Goal: Task Accomplishment & Management: Complete application form

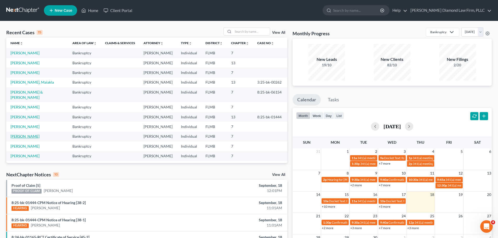
click at [19, 134] on link "[PERSON_NAME]" at bounding box center [24, 136] width 29 height 4
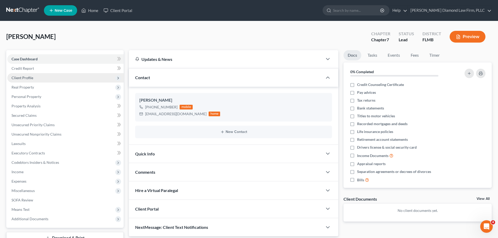
click at [42, 75] on span "Client Profile" at bounding box center [65, 77] width 116 height 9
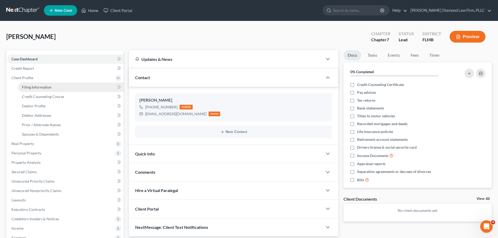
click at [33, 86] on span "Filing Information" at bounding box center [37, 87] width 30 height 4
select select "1"
select select "0"
select select "9"
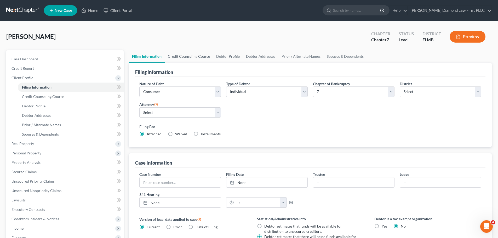
click at [183, 54] on link "Credit Counseling Course" at bounding box center [189, 56] width 48 height 13
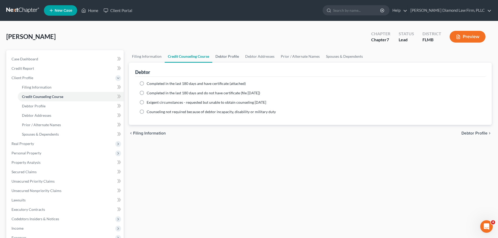
click at [217, 55] on link "Debtor Profile" at bounding box center [227, 56] width 30 height 13
select select "0"
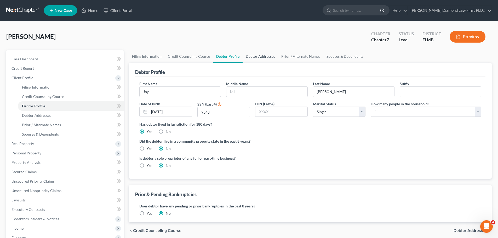
click at [262, 56] on link "Debtor Addresses" at bounding box center [261, 56] width 36 height 13
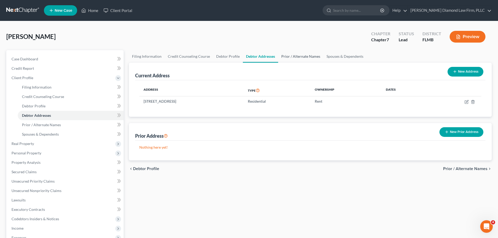
click at [285, 60] on link "Prior / Alternate Names" at bounding box center [300, 56] width 45 height 13
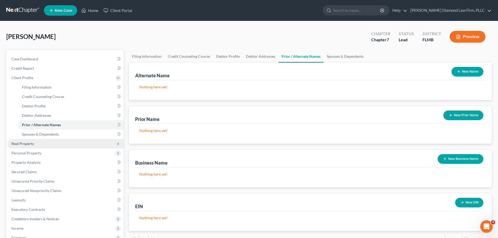
click at [20, 144] on span "Real Property" at bounding box center [23, 143] width 22 height 4
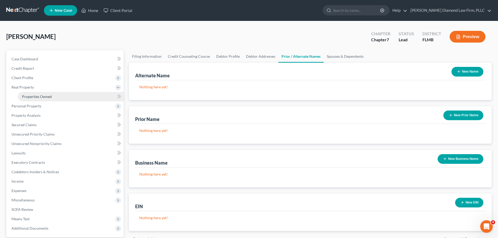
click at [27, 96] on span "Properties Owned" at bounding box center [37, 96] width 30 height 4
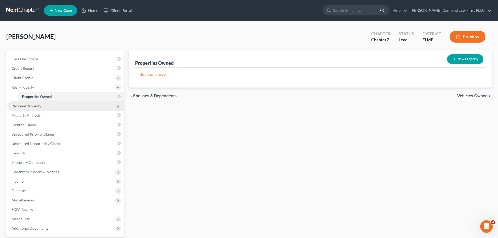
click at [51, 103] on span "Personal Property" at bounding box center [65, 105] width 116 height 9
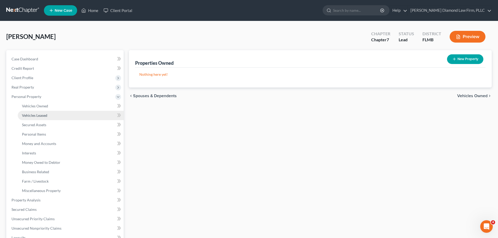
click at [52, 111] on link "Vehicles Leased" at bounding box center [71, 115] width 106 height 9
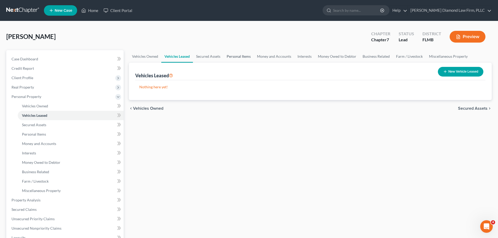
click at [243, 59] on link "Personal Items" at bounding box center [239, 56] width 30 height 13
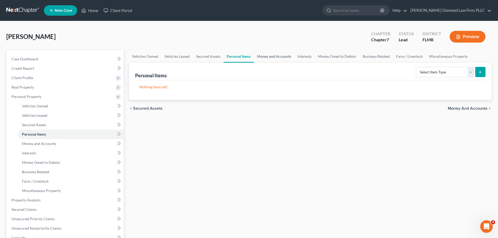
click at [282, 56] on link "Money and Accounts" at bounding box center [274, 56] width 41 height 13
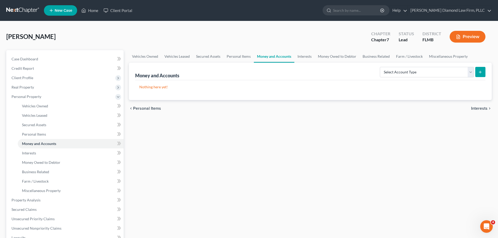
click at [23, 7] on link at bounding box center [22, 10] width 33 height 9
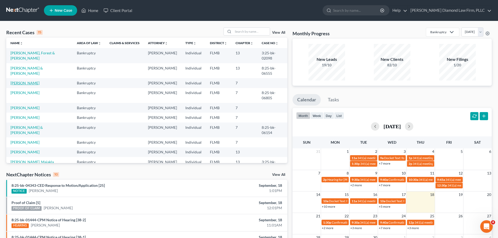
click at [20, 81] on link "[PERSON_NAME]" at bounding box center [24, 83] width 29 height 4
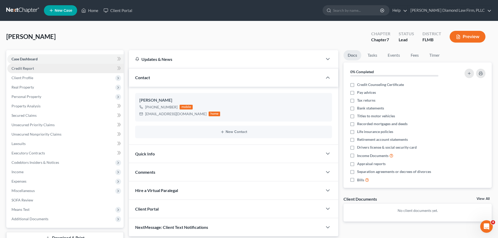
click at [38, 68] on link "Credit Report" at bounding box center [65, 68] width 116 height 9
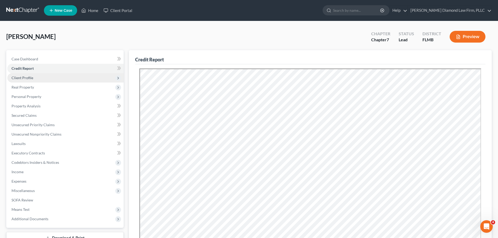
click at [40, 79] on span "Client Profile" at bounding box center [65, 77] width 116 height 9
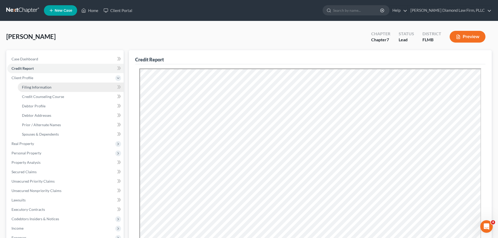
click at [40, 86] on span "Filing Information" at bounding box center [37, 87] width 30 height 4
select select "1"
select select "0"
select select "9"
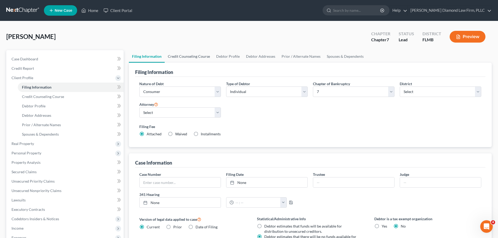
click at [193, 54] on link "Credit Counseling Course" at bounding box center [189, 56] width 48 height 13
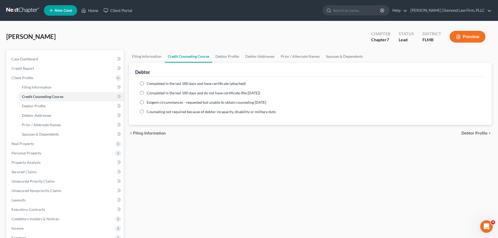
click at [190, 84] on span "Completed in the last 180 days and have certificate (attached)" at bounding box center [196, 83] width 99 height 4
click at [152, 84] on input "Completed in the last 180 days and have certificate (attached)" at bounding box center [150, 82] width 3 height 3
radio input "true"
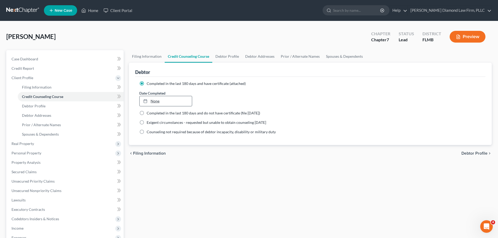
click at [160, 102] on link "None" at bounding box center [166, 101] width 52 height 10
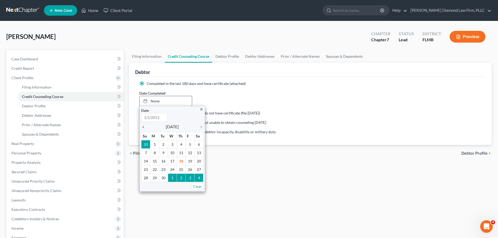
type input "[DATE]"
click at [143, 129] on icon "chevron_left" at bounding box center [144, 127] width 7 height 4
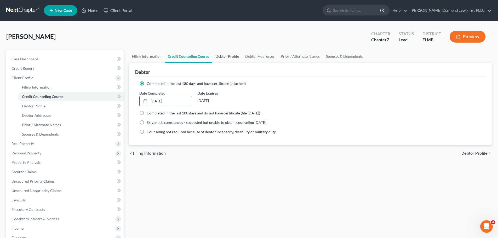
click at [232, 57] on link "Debtor Profile" at bounding box center [227, 56] width 30 height 13
select select "0"
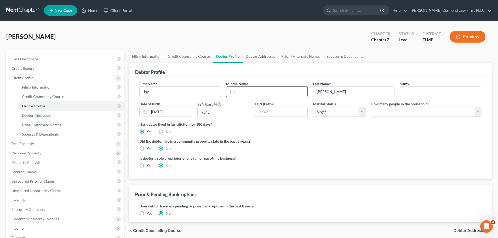
click at [249, 96] on input "text" at bounding box center [266, 92] width 81 height 10
type input "Anzhane'"
click at [257, 54] on link "Debtor Addresses" at bounding box center [261, 56] width 36 height 13
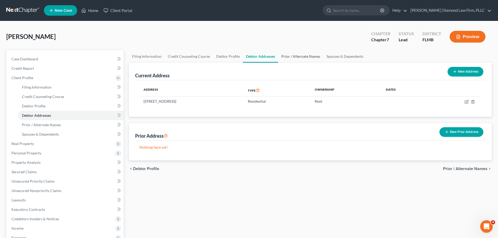
click at [308, 55] on link "Prior / Alternate Names" at bounding box center [300, 56] width 45 height 13
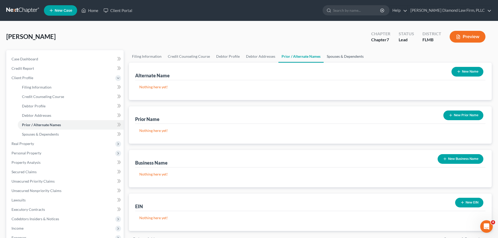
click at [350, 55] on link "Spouses & Dependents" at bounding box center [345, 56] width 43 height 13
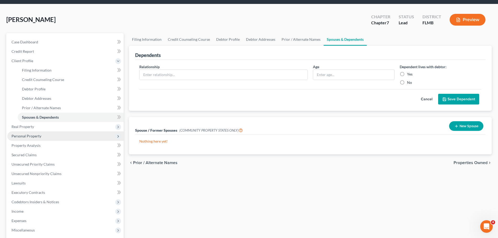
scroll to position [26, 0]
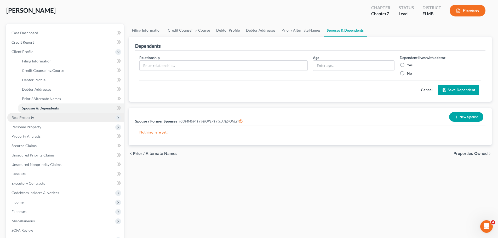
click at [32, 119] on span "Real Property" at bounding box center [23, 117] width 22 height 4
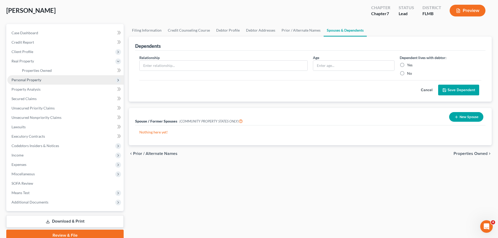
click at [45, 83] on span "Personal Property" at bounding box center [65, 79] width 116 height 9
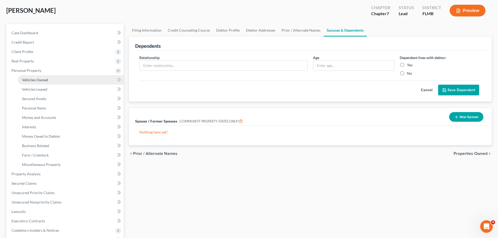
click at [42, 81] on span "Vehicles Owned" at bounding box center [35, 80] width 26 height 4
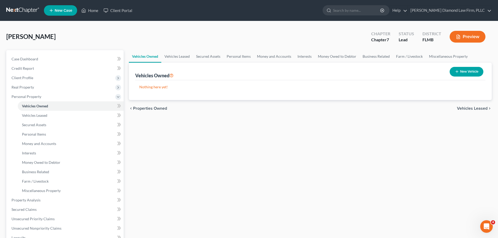
click at [473, 73] on button "New Vehicle" at bounding box center [467, 72] width 34 height 10
select select "0"
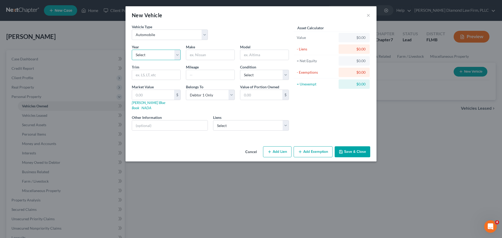
click at [160, 58] on select "Select 2026 2025 2024 2023 2022 2021 2020 2019 2018 2017 2016 2015 2014 2013 20…" at bounding box center [156, 55] width 49 height 10
click at [254, 121] on select "Select Gtefinancial - $11,974.00 Gm Financial - $0.00 Gte Fcu - $0.00" at bounding box center [251, 125] width 76 height 10
click at [253, 151] on button "Cancel" at bounding box center [251, 152] width 20 height 10
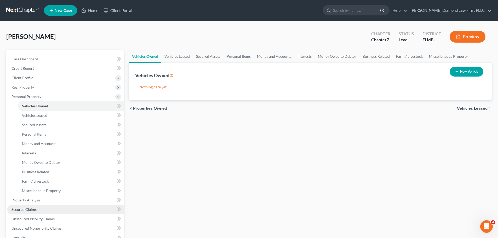
click at [27, 211] on span "Secured Claims" at bounding box center [24, 209] width 25 height 4
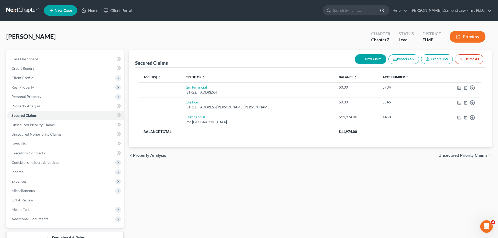
click at [467, 61] on button "Delete All" at bounding box center [469, 59] width 29 height 10
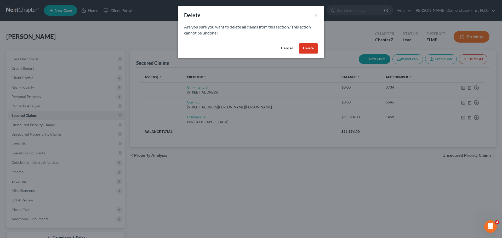
click at [311, 45] on button "Delete" at bounding box center [308, 48] width 19 height 10
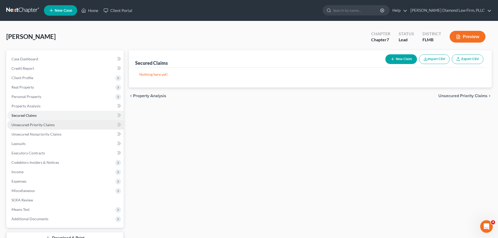
click at [50, 123] on span "Unsecured Priority Claims" at bounding box center [33, 125] width 43 height 4
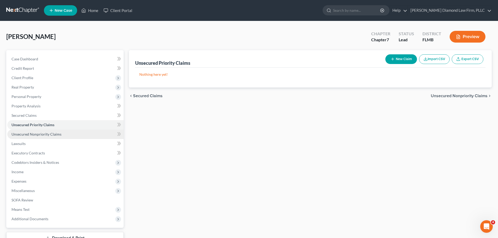
click at [48, 136] on span "Unsecured Nonpriority Claims" at bounding box center [37, 134] width 50 height 4
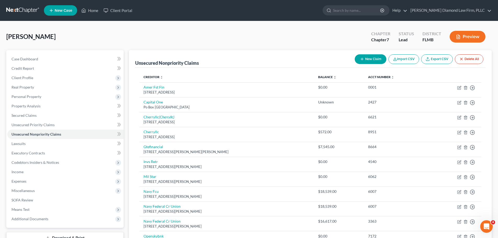
click at [472, 57] on button "Delete All" at bounding box center [469, 59] width 29 height 10
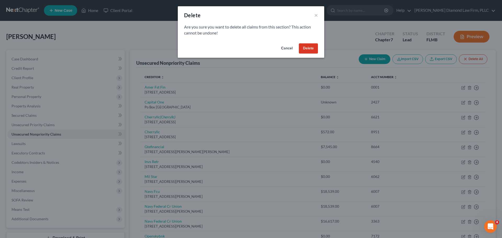
click at [311, 45] on button "Delete" at bounding box center [308, 48] width 19 height 10
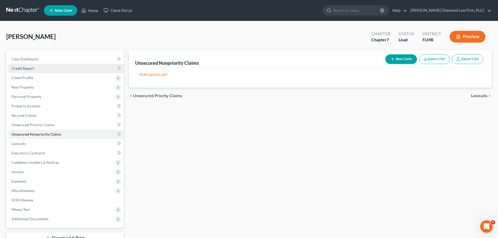
click at [41, 70] on link "Credit Report" at bounding box center [65, 68] width 116 height 9
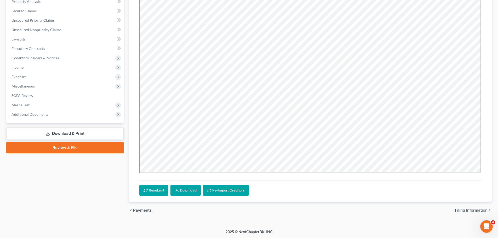
scroll to position [105, 0]
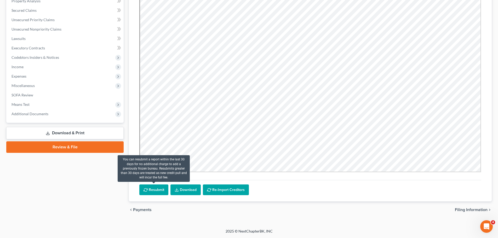
click at [151, 194] on button "Resubmit" at bounding box center [153, 190] width 29 height 11
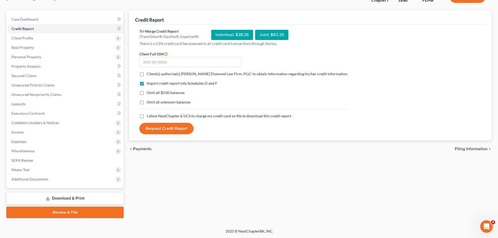
scroll to position [40, 0]
click at [160, 73] on span "Client(s) authorize(s) [PERSON_NAME] Diamond Law Firm, PLLC to obtain informati…" at bounding box center [247, 74] width 201 height 4
click at [152, 73] on input "Client(s) authorize(s) [PERSON_NAME] Diamond Law Firm, PLLC to obtain informati…" at bounding box center [150, 72] width 3 height 3
checkbox input "true"
click at [154, 118] on span "I allow NextChapter & UCS to charge my credit card on file to download this cre…" at bounding box center [219, 116] width 145 height 4
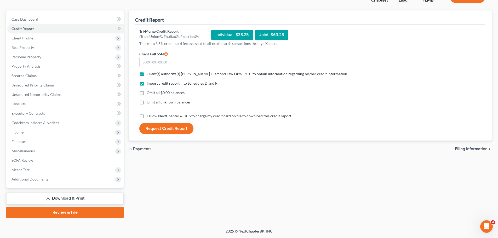
click at [152, 117] on input "I allow NextChapter & UCS to charge my credit card on file to download this cre…" at bounding box center [150, 114] width 3 height 3
checkbox input "true"
click at [171, 65] on input "text" at bounding box center [190, 62] width 102 height 10
type input "411-71-9548"
click at [167, 128] on button "Request Credit Report" at bounding box center [166, 129] width 54 height 12
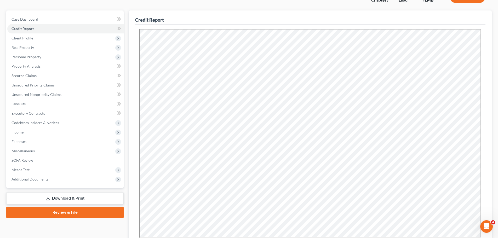
scroll to position [0, 0]
click at [20, 55] on span "Personal Property" at bounding box center [27, 57] width 30 height 4
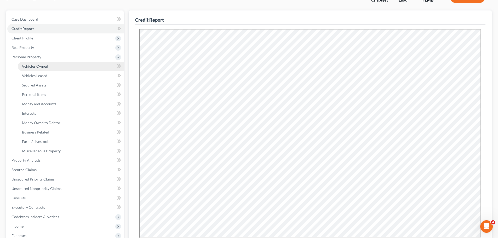
click at [25, 68] on span "Vehicles Owned" at bounding box center [35, 66] width 26 height 4
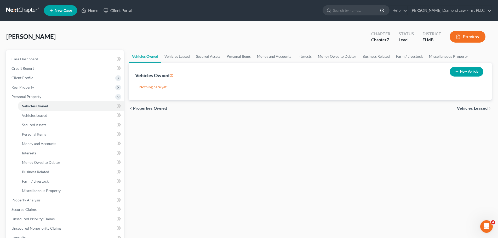
click at [463, 72] on button "New Vehicle" at bounding box center [467, 72] width 34 height 10
select select "0"
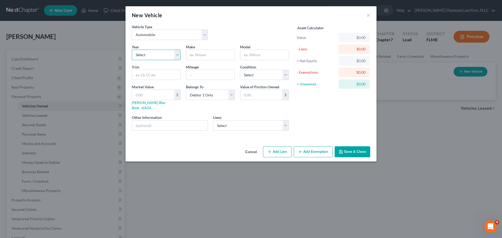
click at [153, 54] on select "Select 2026 2025 2024 2023 2022 2021 2020 2019 2018 2017 2016 2015 2014 2013 20…" at bounding box center [156, 55] width 49 height 10
select select "8"
click at [132, 50] on select "Select 2026 2025 2024 2023 2022 2021 2020 2019 2018 2017 2016 2015 2014 2013 20…" at bounding box center [156, 55] width 49 height 10
click at [206, 51] on input "text" at bounding box center [210, 55] width 48 height 10
type input "Honda"
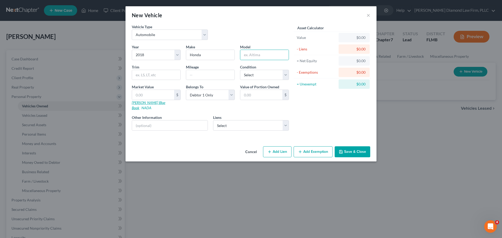
click at [141, 104] on link "[PERSON_NAME] Blue Book" at bounding box center [148, 105] width 33 height 10
click at [167, 121] on input "text" at bounding box center [170, 126] width 76 height 10
click at [156, 121] on input "VIN:" at bounding box center [170, 126] width 76 height 10
drag, startPoint x: 184, startPoint y: 120, endPoint x: 144, endPoint y: 129, distance: 41.1
click at [144, 129] on div "Year Select 2026 2025 2024 2023 2022 2021 2020 2019 2018 2017 2016 2015 2014 20…" at bounding box center [210, 89] width 162 height 91
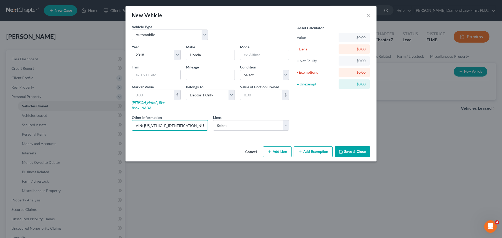
type input "VIN: [US_VEHICLE_IDENTIFICATION_NUMBER]"
click at [201, 76] on input "text" at bounding box center [210, 75] width 48 height 10
type input "120000"
click at [263, 77] on select "Select Excellent Very Good Good Fair Poor" at bounding box center [264, 75] width 49 height 10
click at [240, 70] on select "Select Excellent Very Good Good Fair Poor" at bounding box center [264, 75] width 49 height 10
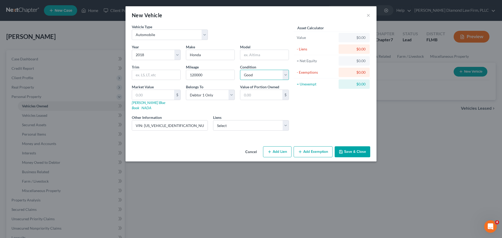
click at [253, 77] on select "Select Excellent Very Good Good Fair Poor" at bounding box center [264, 75] width 49 height 10
select select "3"
click at [240, 70] on select "Select Excellent Very Good Good Fair Poor" at bounding box center [264, 75] width 49 height 10
click at [156, 96] on input "text" at bounding box center [153, 95] width 42 height 10
click at [144, 98] on input "text" at bounding box center [153, 95] width 42 height 10
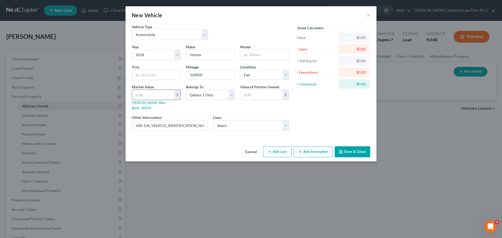
type input "1"
type input "1.00"
type input "11"
type input "11.00"
type input "115"
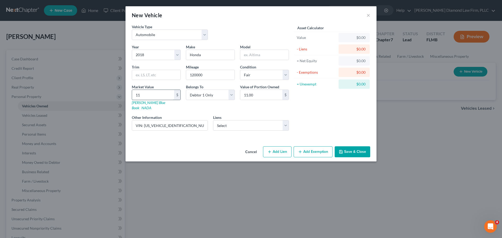
type input "115.00"
type input "1156"
type input "1,156.00"
type input "11565"
type input "11,565.00"
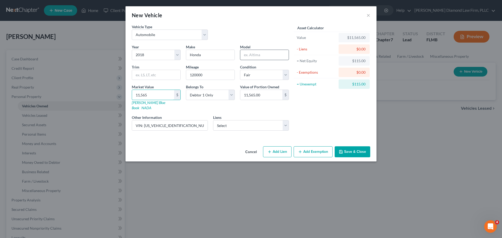
type input "11,565"
click at [251, 58] on input "text" at bounding box center [264, 55] width 48 height 10
type input "a"
type input "Accord"
click at [229, 126] on div "Year Select 2026 2025 2024 2023 2022 2021 2020 2019 2018 2017 2016 2015 2014 20…" at bounding box center [210, 89] width 162 height 91
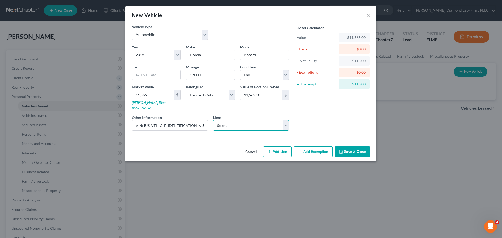
click at [230, 122] on select "Select Gtefinancial - $10,425.00 Gm Financial - $0.00 Gte Federal Credit U - $0…" at bounding box center [251, 125] width 76 height 10
select select "0"
click at [213, 120] on select "Select Gtefinancial - $10,425.00 Gm Financial - $0.00 Gte Federal Credit U - $0…" at bounding box center [251, 125] width 76 height 10
select select
select select "9"
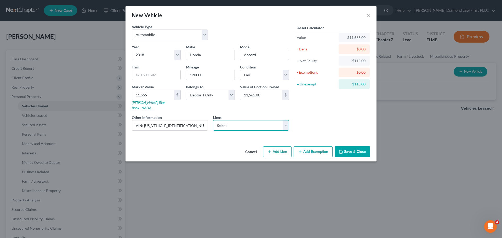
select select "0"
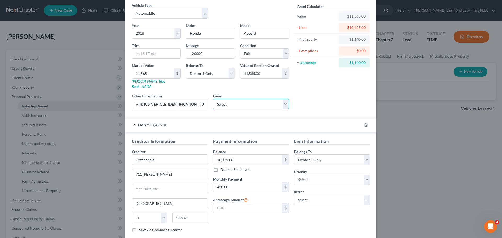
scroll to position [48, 0]
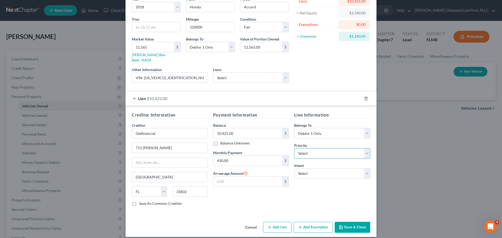
click at [326, 150] on select "Select 1st 2nd 3rd 4th 5th 6th 7th 8th 9th 10th 11th 12th 13th 14th 15th 16th 1…" at bounding box center [332, 153] width 76 height 10
click at [316, 168] on select "Select Surrender Redeem Reaffirm Avoid Other" at bounding box center [332, 173] width 76 height 10
select select "2"
click at [294, 168] on select "Select Surrender Redeem Reaffirm Avoid Other" at bounding box center [332, 173] width 76 height 10
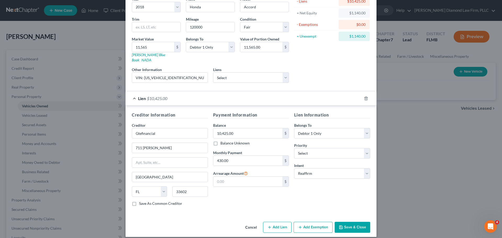
click at [363, 222] on button "Save & Close" at bounding box center [353, 227] width 36 height 11
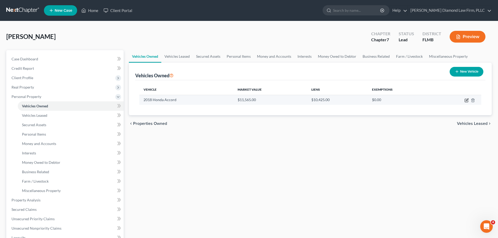
click at [466, 101] on icon "button" at bounding box center [467, 100] width 2 height 2
select select "0"
select select "8"
select select "3"
select select "0"
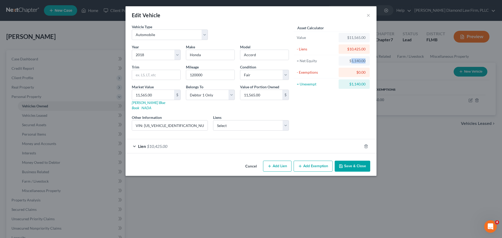
drag, startPoint x: 352, startPoint y: 60, endPoint x: 373, endPoint y: 60, distance: 21.2
click at [373, 60] on div "Vehicle Type Select Automobile Truck Trailer Watercraft Aircraft Motor Home Atv…" at bounding box center [251, 91] width 251 height 135
copy div "1,140.00"
click at [305, 162] on button "Add Exemption" at bounding box center [313, 166] width 39 height 11
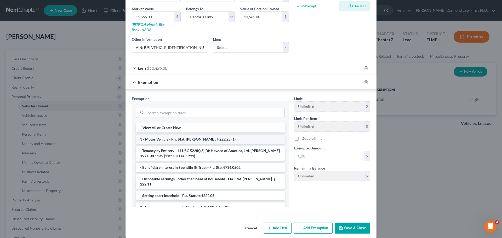
scroll to position [78, 0]
click at [189, 135] on li "3 - Motor Vehicle - Fla. Stat. [PERSON_NAME]. § 222.25 (1)" at bounding box center [210, 138] width 149 height 9
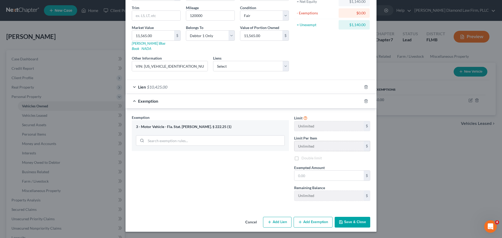
scroll to position [54, 0]
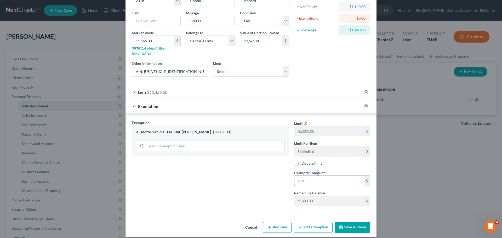
click at [316, 171] on span "Exempted Amount" at bounding box center [309, 173] width 31 height 4
click at [316, 176] on input "text" at bounding box center [328, 181] width 69 height 10
paste input "1,140.00"
type input "1,140.00"
click at [343, 224] on button "Save & Close" at bounding box center [353, 227] width 36 height 11
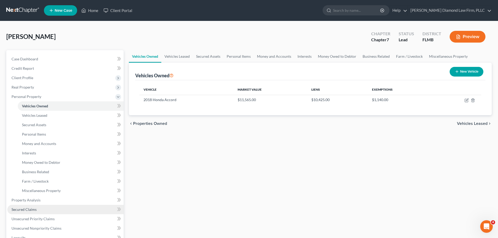
click at [25, 211] on span "Secured Claims" at bounding box center [24, 209] width 25 height 4
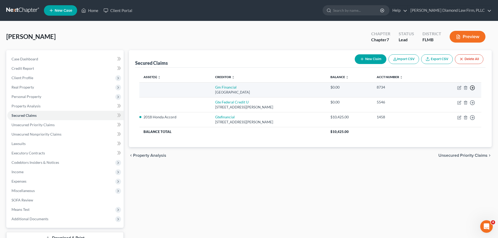
click at [474, 88] on icon "button" at bounding box center [472, 87] width 5 height 5
click at [455, 99] on link "Move to F" at bounding box center [449, 100] width 44 height 9
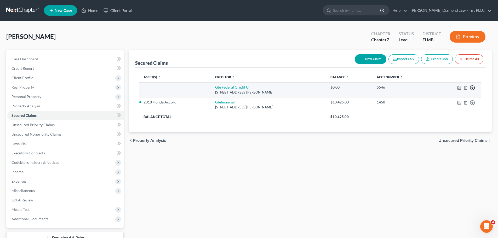
click at [473, 86] on icon "button" at bounding box center [472, 87] width 5 height 5
click at [452, 99] on link "Move to F" at bounding box center [449, 100] width 44 height 9
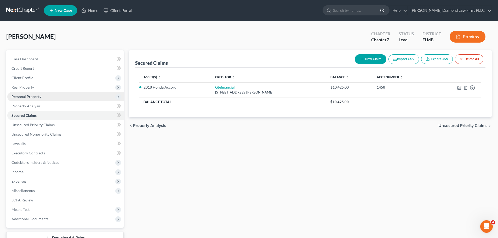
click at [44, 96] on span "Personal Property" at bounding box center [65, 96] width 116 height 9
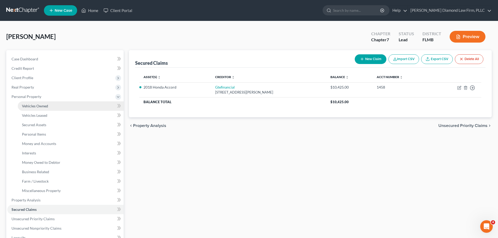
click at [42, 106] on span "Vehicles Owned" at bounding box center [35, 106] width 26 height 4
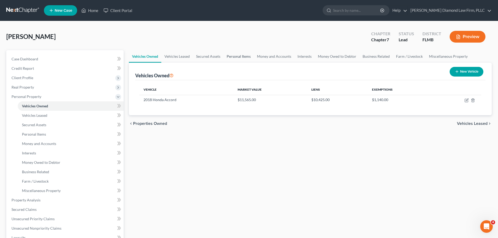
click at [245, 53] on link "Personal Items" at bounding box center [239, 56] width 30 height 13
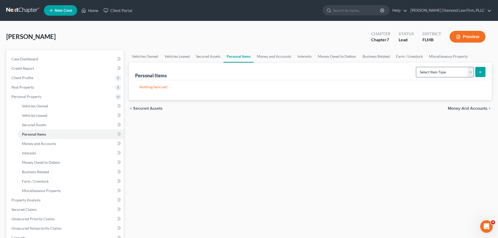
drag, startPoint x: 425, startPoint y: 77, endPoint x: 430, endPoint y: 77, distance: 4.5
click at [430, 77] on form "Select Item Type Clothing Collectibles Of Value Electronics Firearms Household …" at bounding box center [451, 72] width 70 height 11
click at [434, 75] on select "Select Item Type Clothing Collectibles Of Value Electronics Firearms Household …" at bounding box center [445, 72] width 58 height 10
select select "electronics"
click at [417, 67] on select "Select Item Type Clothing Collectibles Of Value Electronics Firearms Household …" at bounding box center [445, 72] width 58 height 10
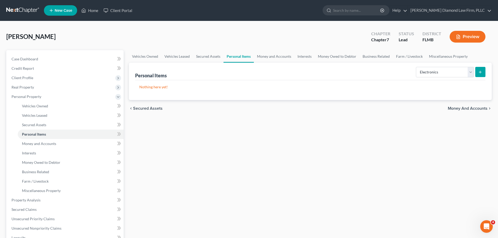
click at [481, 72] on icon "submit" at bounding box center [480, 72] width 4 height 4
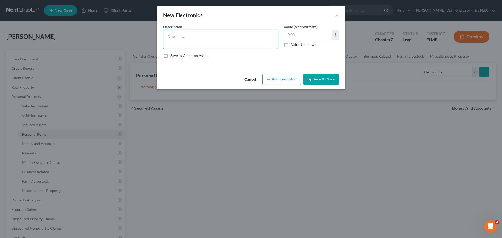
click at [250, 33] on textarea at bounding box center [220, 39] width 115 height 19
type textarea "Televisions, cell phone"
type input "400"
click at [292, 83] on button "Add Exemption" at bounding box center [281, 79] width 39 height 11
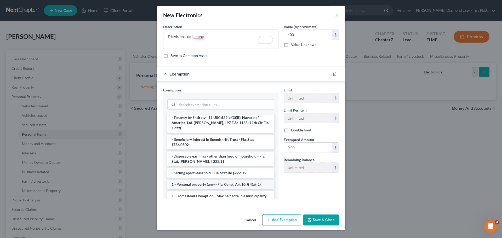
scroll to position [26, 0]
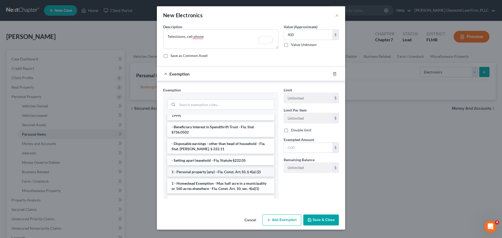
click at [228, 169] on li "1 - Personal property (any) - Fla. Const. Art.10, § 4(a) (2)" at bounding box center [220, 171] width 107 height 9
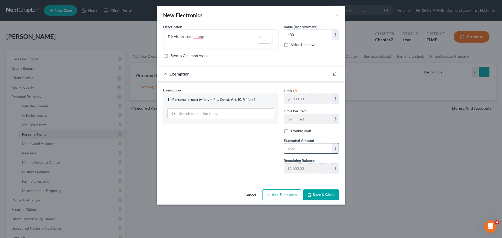
click at [303, 147] on input "text" at bounding box center [308, 149] width 48 height 10
type input "400"
click at [321, 190] on button "Save & Close" at bounding box center [321, 195] width 36 height 11
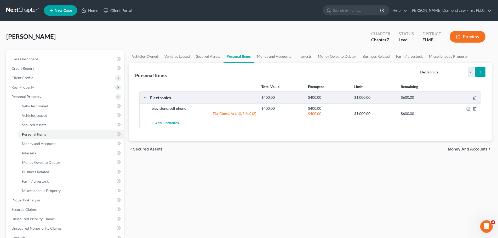
click at [441, 71] on select "Select Item Type Clothing Collectibles Of Value Electronics Firearms Household …" at bounding box center [445, 72] width 58 height 10
select select "household_goods"
click at [417, 67] on select "Select Item Type Clothing Collectibles Of Value Electronics Firearms Household …" at bounding box center [445, 72] width 58 height 10
click at [481, 73] on icon "submit" at bounding box center [480, 72] width 4 height 4
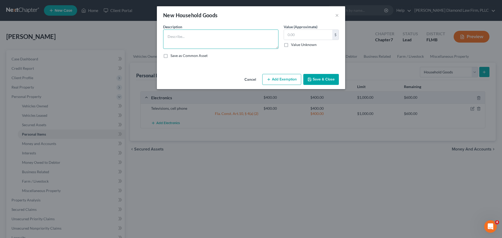
click at [191, 40] on textarea at bounding box center [220, 39] width 115 height 19
type textarea "Nightstands, desks, coffee table, couch, dining table, dinner chairs, microwave…"
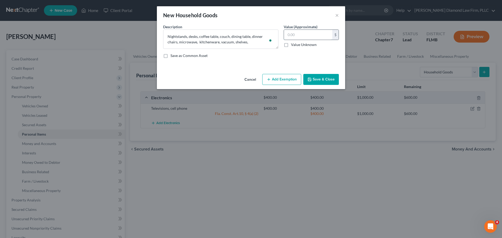
click at [303, 33] on input "text" at bounding box center [308, 35] width 48 height 10
type input "680"
click at [275, 79] on button "Add Exemption" at bounding box center [281, 79] width 39 height 11
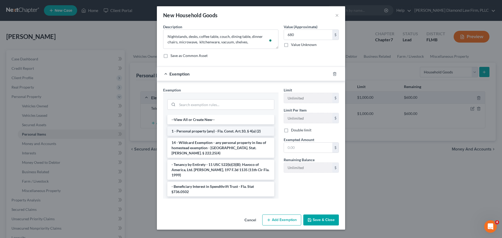
click at [223, 134] on li "1 - Personal property (any) - Fla. Const. Art.10, § 4(a) (2)" at bounding box center [220, 131] width 107 height 9
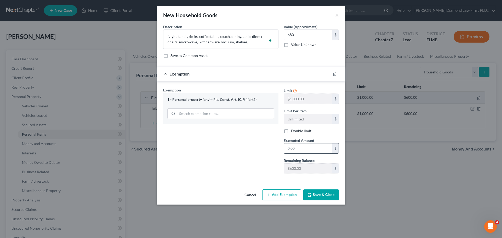
click at [314, 149] on input "text" at bounding box center [308, 149] width 48 height 10
type input "600"
click at [285, 196] on button "Add Exemption" at bounding box center [281, 195] width 39 height 11
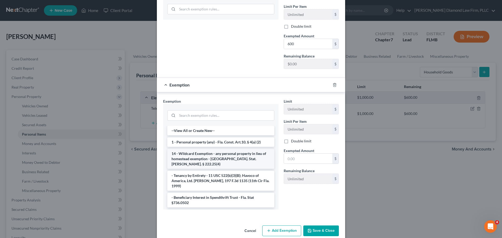
click at [232, 159] on li "14 - Wildcard Exemption - any personal property in lieu of homestead exemption …" at bounding box center [220, 159] width 107 height 20
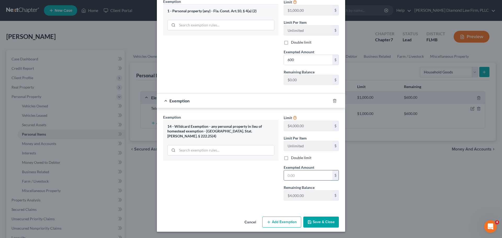
click at [309, 174] on input "text" at bounding box center [308, 176] width 48 height 10
type input "80"
click at [322, 222] on button "Save & Close" at bounding box center [321, 222] width 36 height 11
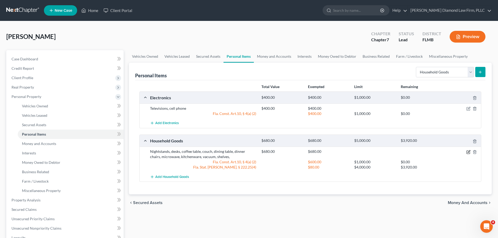
click at [468, 152] on icon "button" at bounding box center [469, 152] width 4 height 4
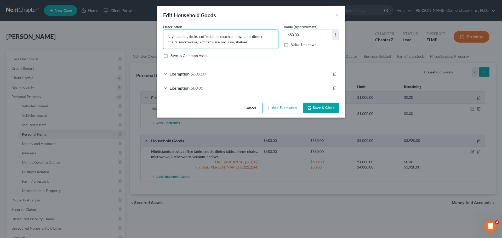
click at [246, 39] on textarea "Nightstands, desks, coffee table, couch, dining table, dinner chairs, microwave…" at bounding box center [220, 39] width 115 height 19
type textarea "Nightstands, desks, coffee table, couch, dining table, dinner chairs, microwave…"
click at [328, 106] on button "Save & Close" at bounding box center [321, 108] width 36 height 11
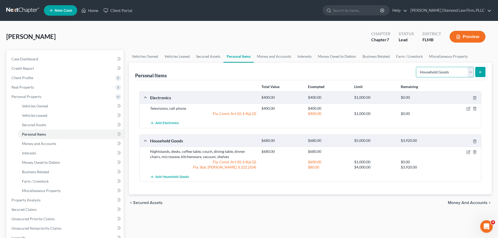
click at [434, 69] on select "Select Item Type Clothing Collectibles Of Value Electronics Firearms Household …" at bounding box center [445, 72] width 58 height 10
select select "clothing"
click at [417, 67] on select "Select Item Type Clothing Collectibles Of Value Electronics Firearms Household …" at bounding box center [445, 72] width 58 height 10
click at [486, 75] on div "Personal Items Select Item Type Clothing Collectibles Of Value Electronics Fire…" at bounding box center [310, 129] width 363 height 132
click at [483, 74] on button "submit" at bounding box center [480, 72] width 10 height 10
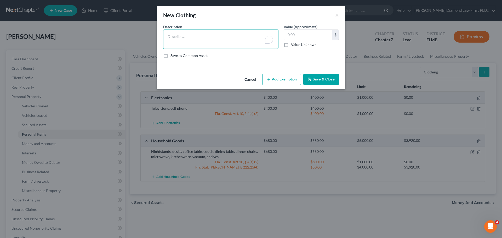
click at [244, 46] on textarea "To enrich screen reader interactions, please activate Accessibility in Grammarl…" at bounding box center [220, 39] width 115 height 19
type textarea "Clothes & shoes"
type input "300"
click at [267, 74] on button "Add Exemption" at bounding box center [281, 79] width 39 height 11
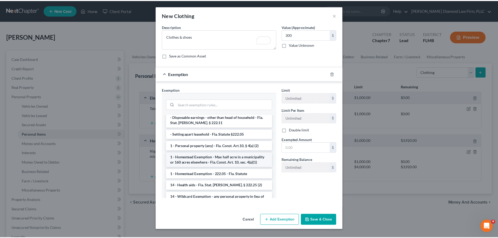
scroll to position [78, 0]
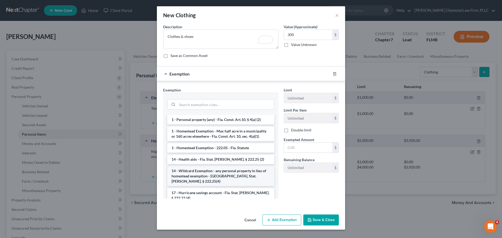
click at [204, 166] on li "14 - Wildcard Exemption - any personal property in lieu of homestead exemption …" at bounding box center [220, 176] width 107 height 20
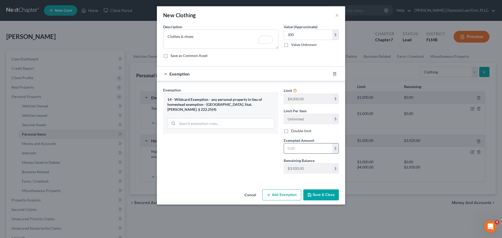
click at [299, 149] on input "text" at bounding box center [308, 149] width 48 height 10
type input "300"
click at [326, 194] on button "Save & Close" at bounding box center [321, 195] width 36 height 11
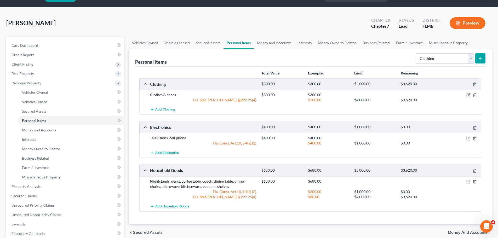
scroll to position [26, 0]
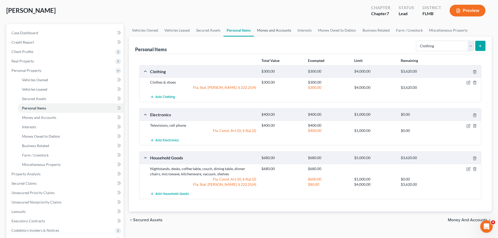
click at [272, 29] on link "Money and Accounts" at bounding box center [274, 30] width 41 height 13
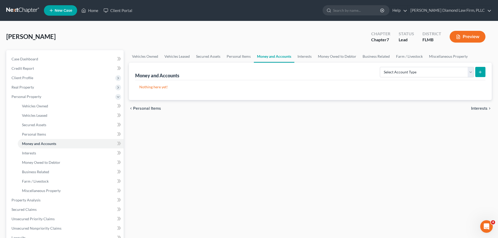
click at [401, 66] on div "Select Account Type Brokerage Cash on Hand Certificates of Deposit Checking Acc…" at bounding box center [432, 72] width 108 height 14
click at [401, 68] on select "Select Account Type Brokerage Cash on Hand Certificates of Deposit Checking Acc…" at bounding box center [427, 72] width 94 height 10
select select "checking"
click at [381, 67] on select "Select Account Type Brokerage Cash on Hand Certificates of Deposit Checking Acc…" at bounding box center [427, 72] width 94 height 10
click at [482, 73] on icon "submit" at bounding box center [480, 72] width 4 height 4
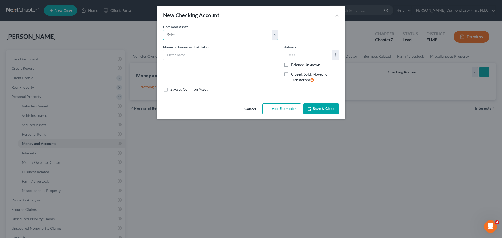
click at [202, 32] on select "Select Chase Bank Achieva Truist Regions Truist Navy Federal CU Bank of America…" at bounding box center [220, 35] width 115 height 10
select select "5"
click at [163, 30] on select "Select Chase Bank Achieva Truist Regions Truist Navy Federal CU Bank of America…" at bounding box center [220, 35] width 115 height 10
click at [202, 59] on input "Navy Federal CU" at bounding box center [220, 55] width 115 height 10
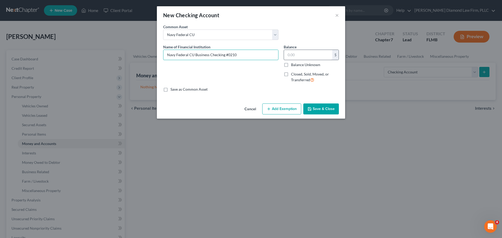
type input "Navy Federal CU Business Checking #0210"
click at [314, 54] on input "text" at bounding box center [308, 55] width 48 height 10
click at [304, 56] on input "text" at bounding box center [308, 55] width 48 height 10
type input "0.08"
click at [315, 108] on button "Save & Close" at bounding box center [321, 109] width 36 height 11
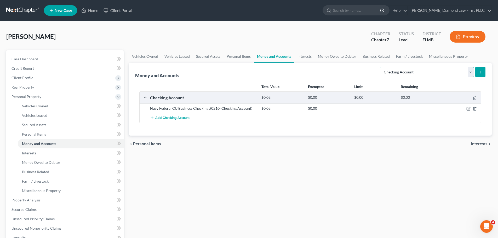
click at [427, 67] on select "Select Account Type Brokerage Cash on Hand Certificates of Deposit Checking Acc…" at bounding box center [427, 72] width 94 height 10
select select "savings"
click at [381, 67] on select "Select Account Type Brokerage Cash on Hand Certificates of Deposit Checking Acc…" at bounding box center [427, 72] width 94 height 10
click at [480, 74] on icon "submit" at bounding box center [480, 72] width 4 height 4
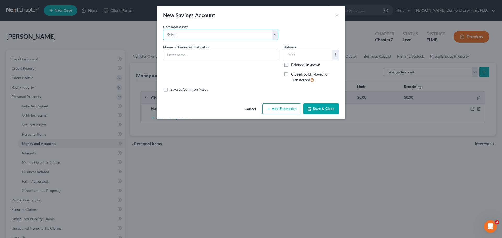
click at [206, 34] on select "Select Achieva Truist Navy Federal CU SunTrust PNC Bank Suncoast Credit Union […" at bounding box center [220, 35] width 115 height 10
select select "2"
click at [163, 30] on select "Select Achieva Truist Navy Federal CU SunTrust PNC Bank Suncoast Credit Union […" at bounding box center [220, 35] width 115 height 10
click at [207, 55] on input "Navy Federal CU" at bounding box center [220, 55] width 115 height 10
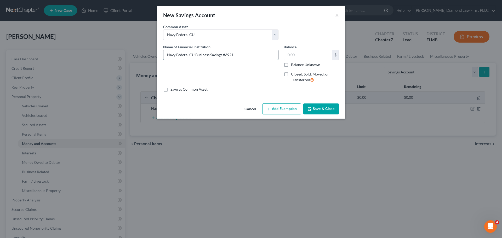
type input "Navy Federal CU Business Savings #3921"
type input "20.01"
click at [317, 104] on button "Save & Close" at bounding box center [321, 109] width 36 height 11
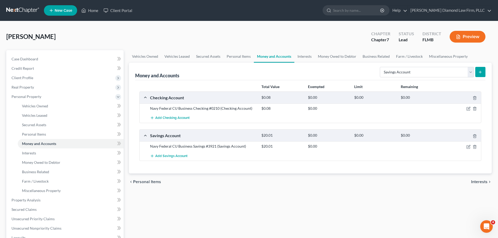
click at [11, 7] on link at bounding box center [22, 10] width 33 height 9
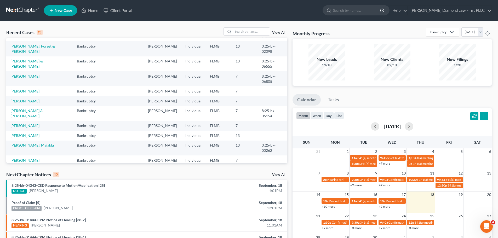
scroll to position [36, 0]
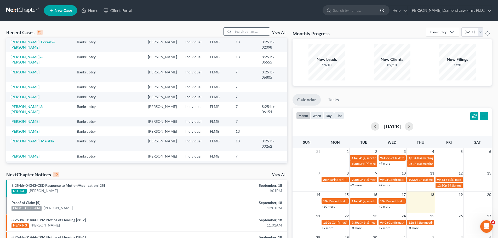
click at [252, 31] on input "search" at bounding box center [251, 32] width 37 height 8
type input "j"
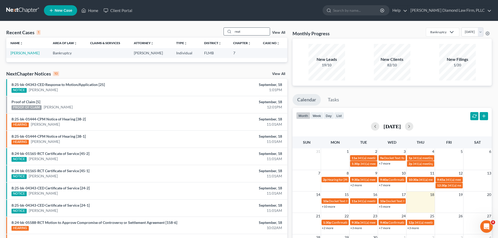
scroll to position [0, 0]
type input "reat"
click at [17, 55] on link "Reategui, Juan" at bounding box center [24, 53] width 29 height 4
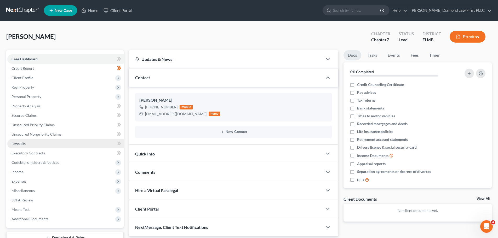
click at [44, 147] on link "Lawsuits" at bounding box center [65, 143] width 116 height 9
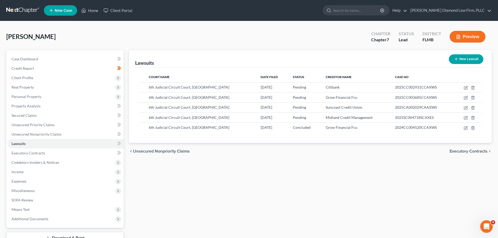
click at [26, 3] on nav "Home New Case Client Portal Ziegler Diamond Law Firm, PLLC elizabeth@attorneyde…" at bounding box center [249, 10] width 498 height 21
click at [27, 10] on link at bounding box center [22, 10] width 33 height 9
